Goal: Use online tool/utility: Utilize a website feature to perform a specific function

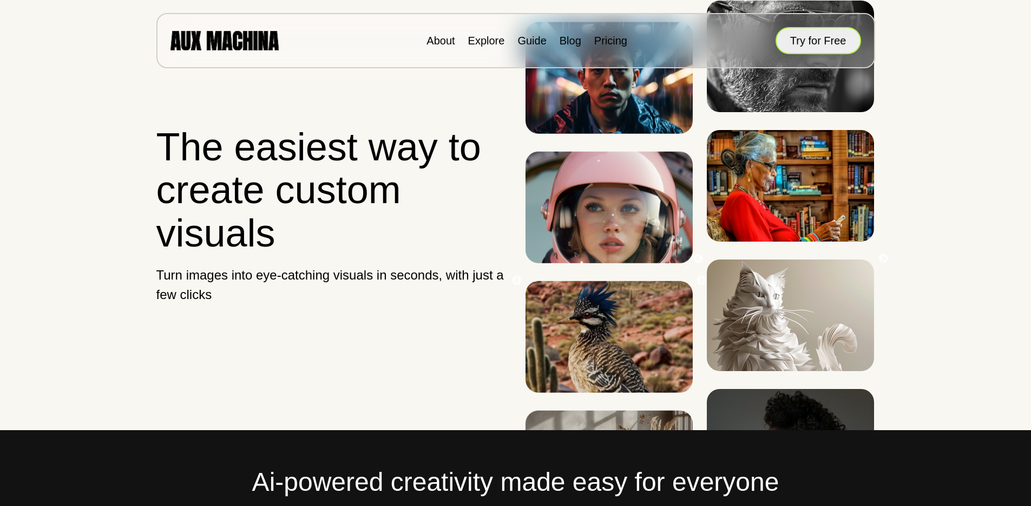
click at [827, 35] on button "Try for Free" at bounding box center [819, 40] width 86 height 27
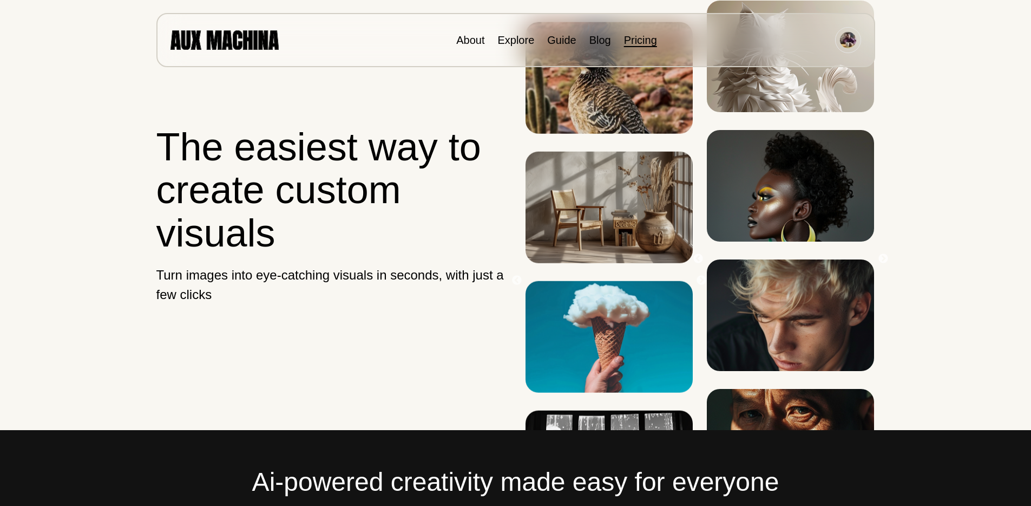
click at [646, 44] on link "Pricing" at bounding box center [640, 40] width 33 height 12
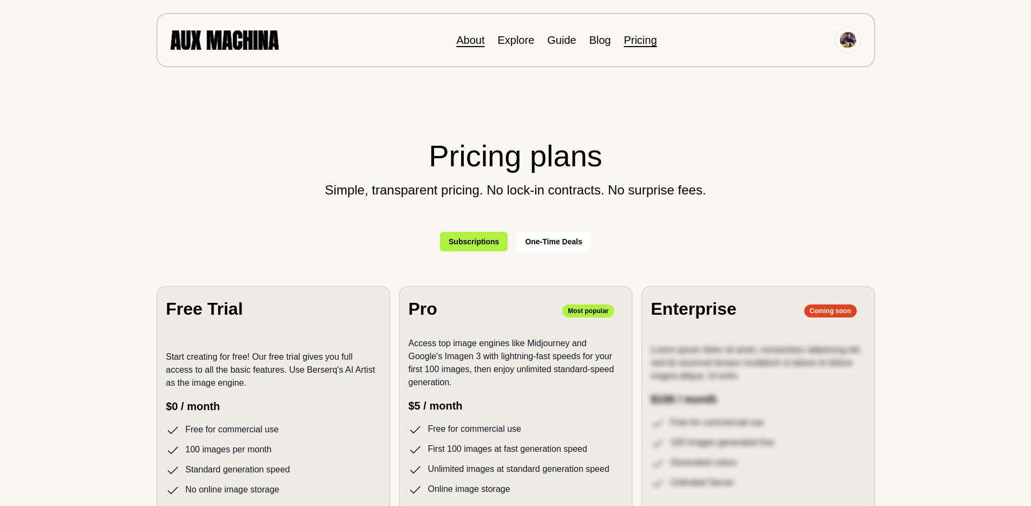
click at [475, 38] on link "About" at bounding box center [470, 40] width 28 height 12
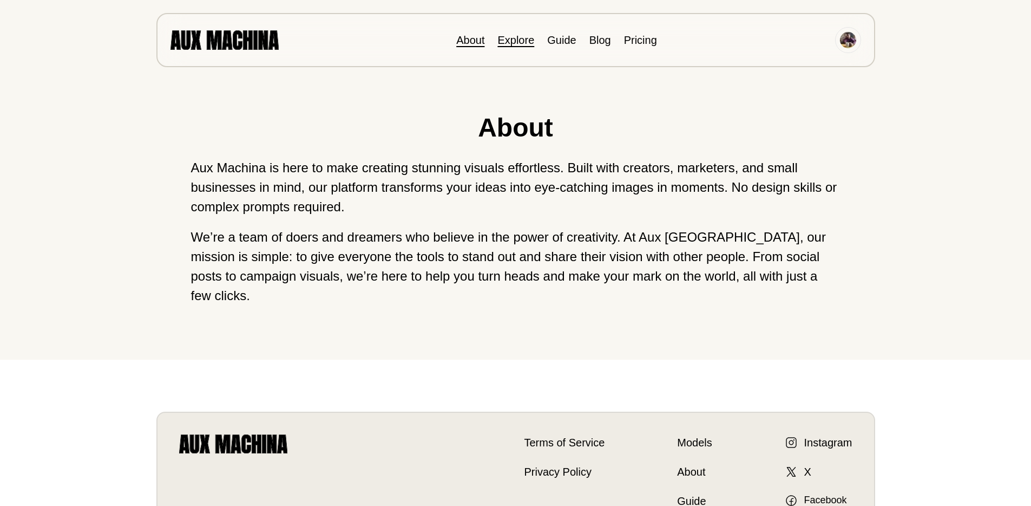
click at [524, 40] on link "Explore" at bounding box center [515, 40] width 37 height 12
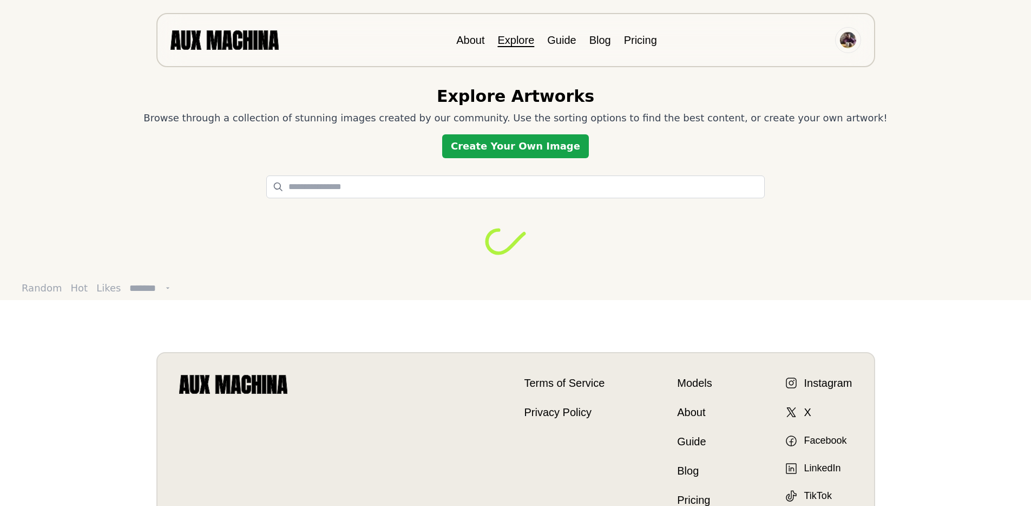
click at [522, 146] on link "Create Your Own Image" at bounding box center [515, 146] width 147 height 24
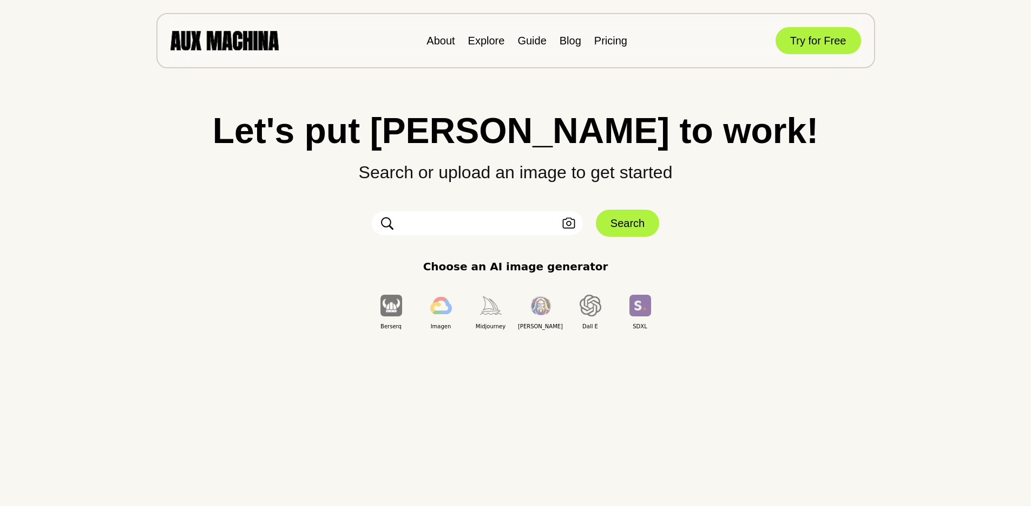
click at [452, 224] on input "text" at bounding box center [477, 223] width 211 height 24
click at [566, 223] on icon "button" at bounding box center [568, 223] width 12 height 11
click at [572, 222] on icon "button" at bounding box center [568, 223] width 13 height 11
click at [450, 228] on input "text" at bounding box center [477, 223] width 211 height 24
click at [533, 228] on input "text" at bounding box center [477, 223] width 211 height 24
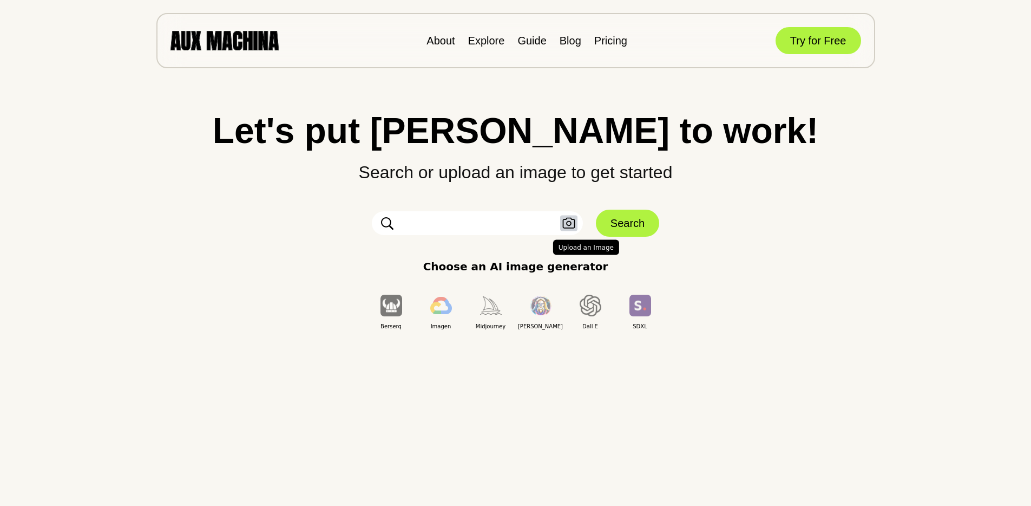
click at [568, 224] on icon "button" at bounding box center [568, 223] width 13 height 11
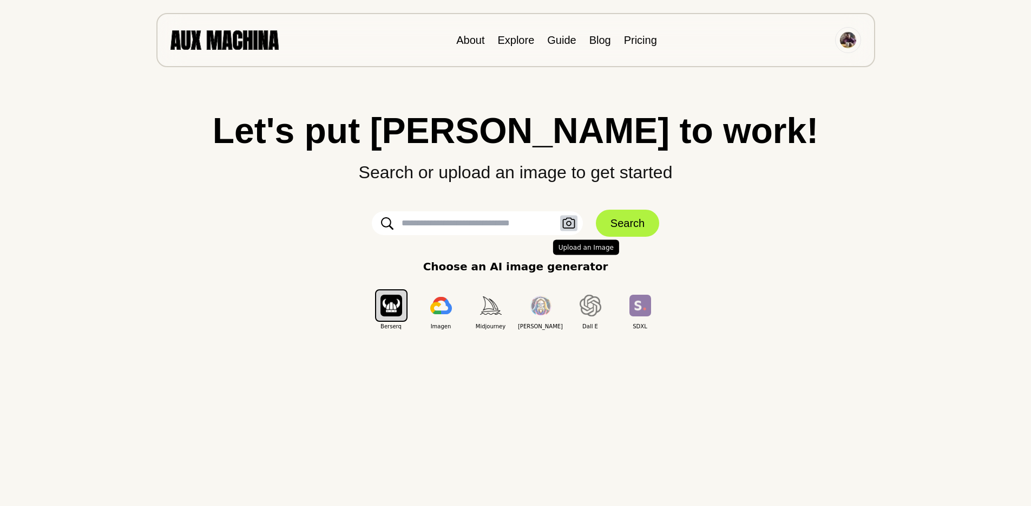
click at [562, 226] on icon "button" at bounding box center [568, 223] width 13 height 11
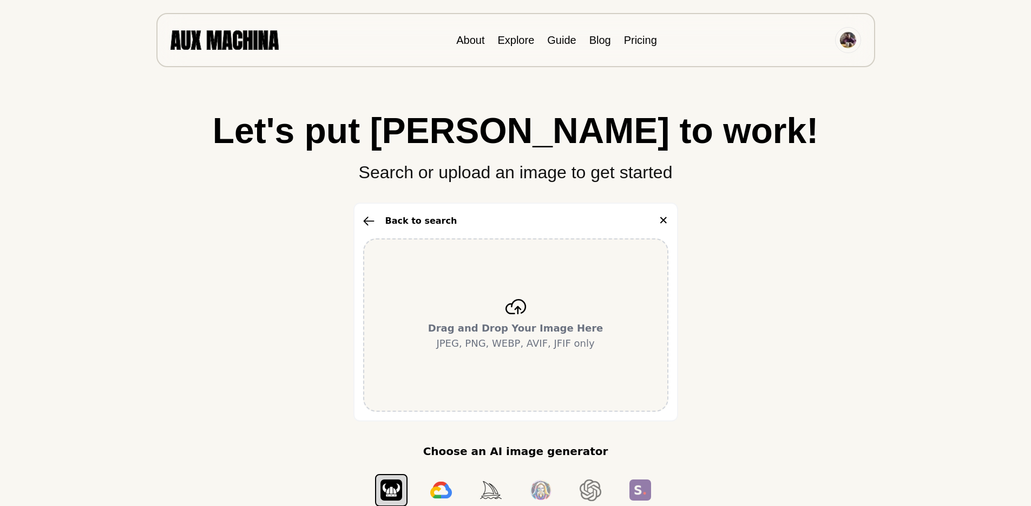
click at [508, 310] on icon at bounding box center [516, 306] width 22 height 15
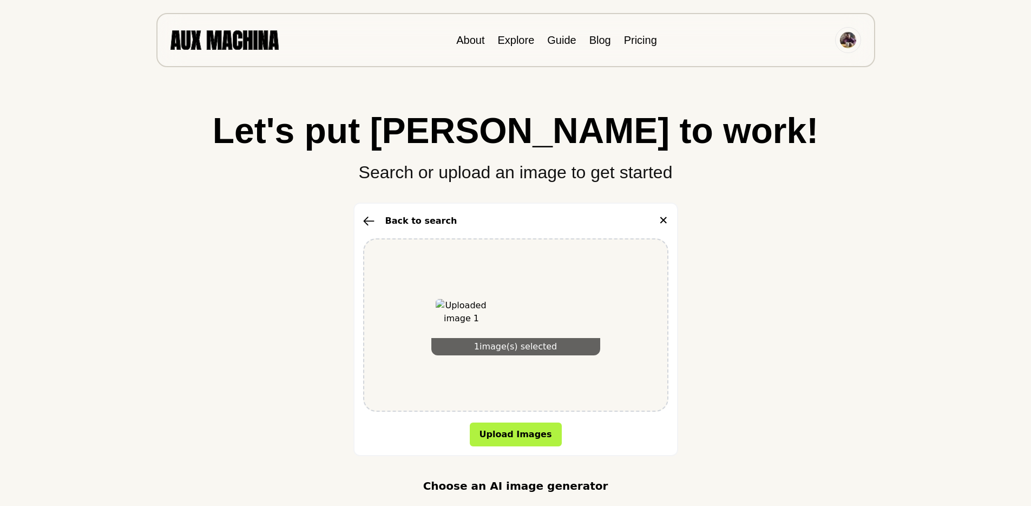
click at [462, 212] on div "Back to search ✕" at bounding box center [515, 220] width 305 height 17
click at [435, 221] on button "Back to search" at bounding box center [410, 220] width 94 height 13
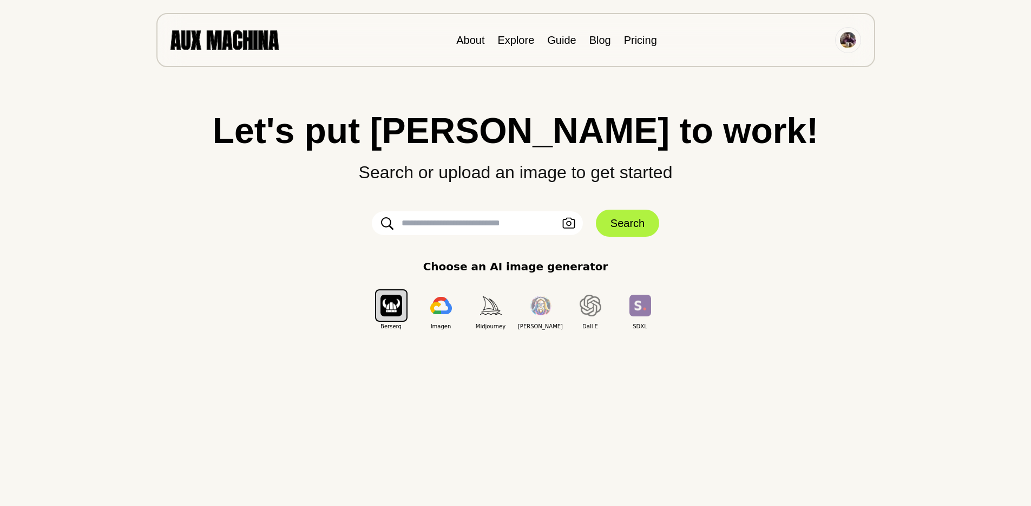
click at [433, 221] on input "text" at bounding box center [477, 223] width 211 height 24
type input "**********"
click at [569, 220] on icon "button" at bounding box center [568, 223] width 13 height 11
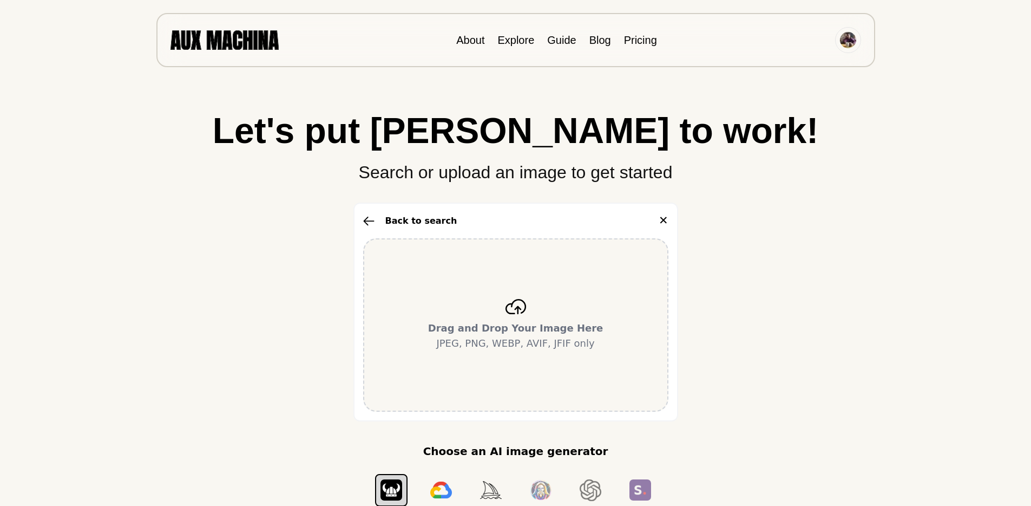
click at [516, 344] on p "Drag and Drop Your Image Here JPEG, PNG, WEBP, AVIF, JFIF only" at bounding box center [515, 335] width 175 height 30
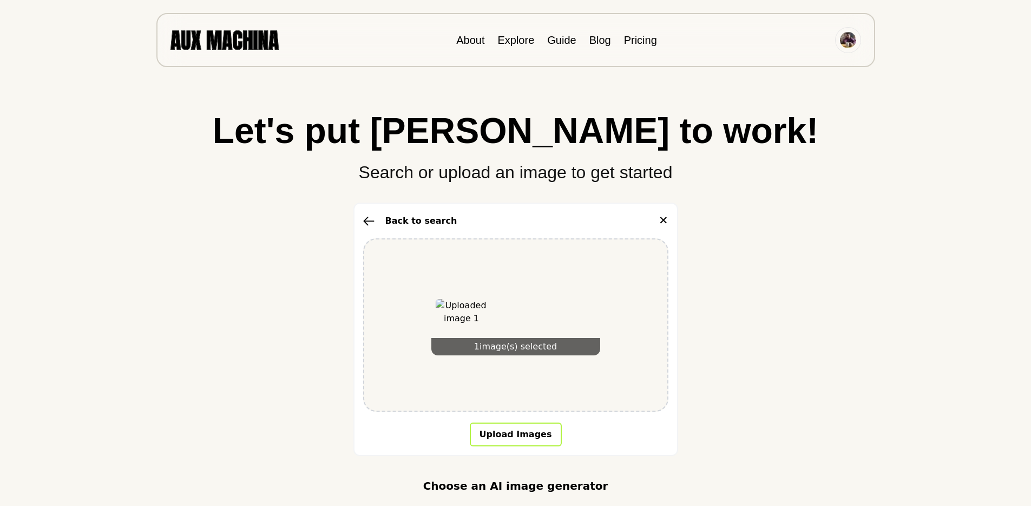
click at [514, 432] on button "Upload Images" at bounding box center [516, 434] width 92 height 24
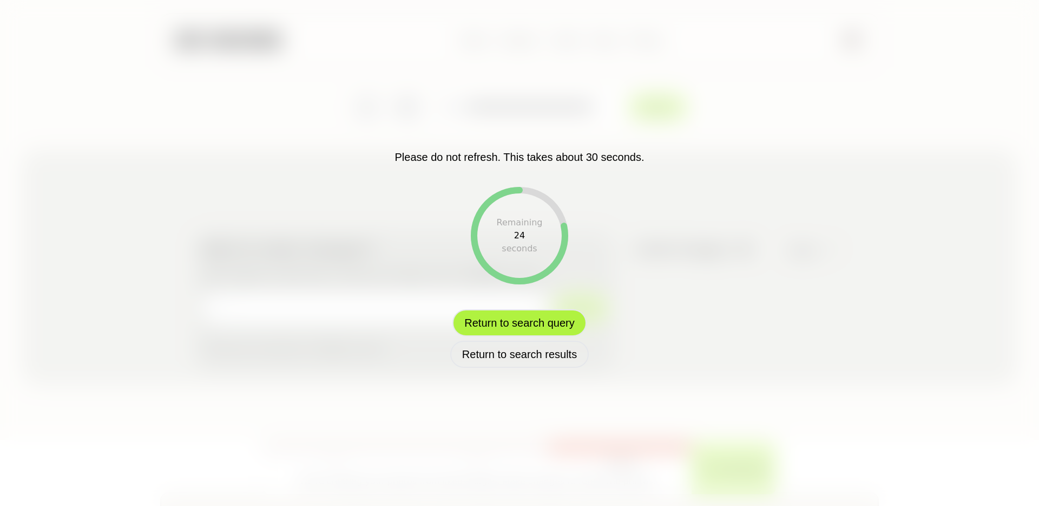
click at [517, 331] on button "Return to search query" at bounding box center [520, 322] width 134 height 27
